Goal: Find specific page/section: Find specific page/section

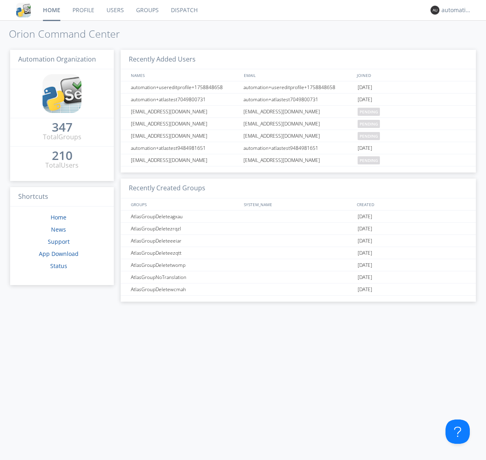
click at [184, 10] on link "Dispatch" at bounding box center [184, 10] width 39 height 20
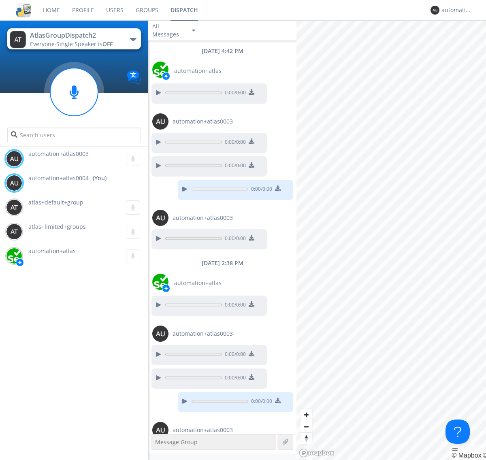
scroll to position [31, 0]
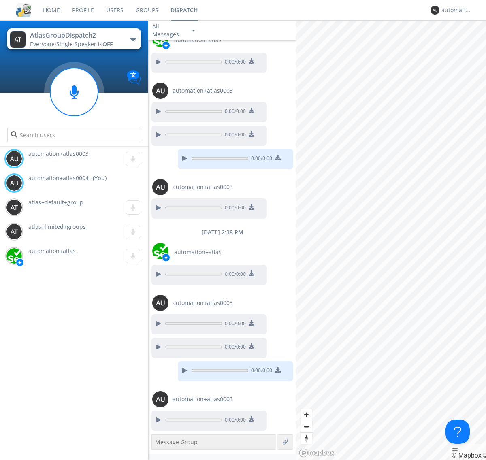
click at [133, 39] on div "button" at bounding box center [133, 39] width 6 height 3
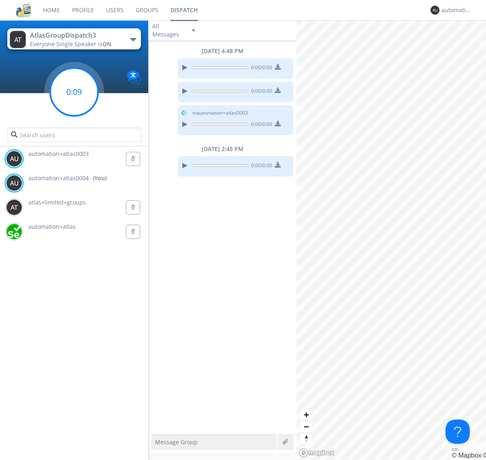
click at [74, 92] on g at bounding box center [74, 92] width 48 height 48
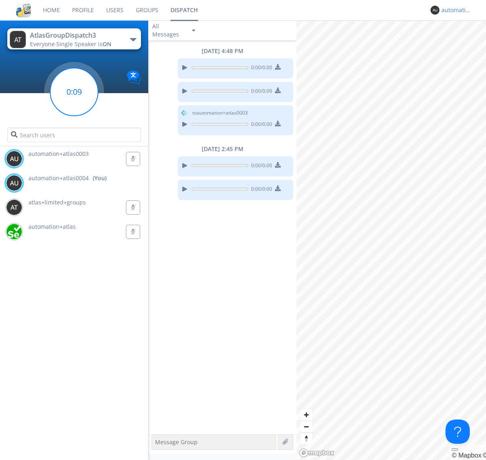
click at [455, 10] on div "automation+atlas0004" at bounding box center [457, 10] width 30 height 8
